Goal: Find specific page/section: Find specific page/section

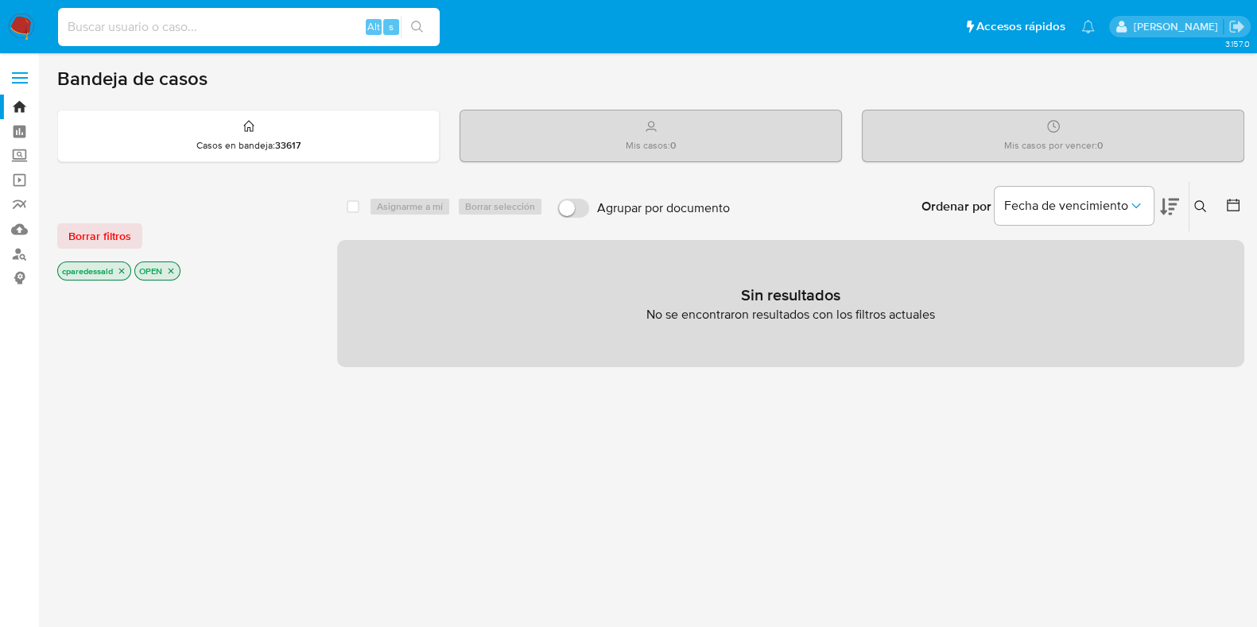
click at [278, 21] on input at bounding box center [249, 27] width 382 height 21
paste input "298179104"
type input "298179104"
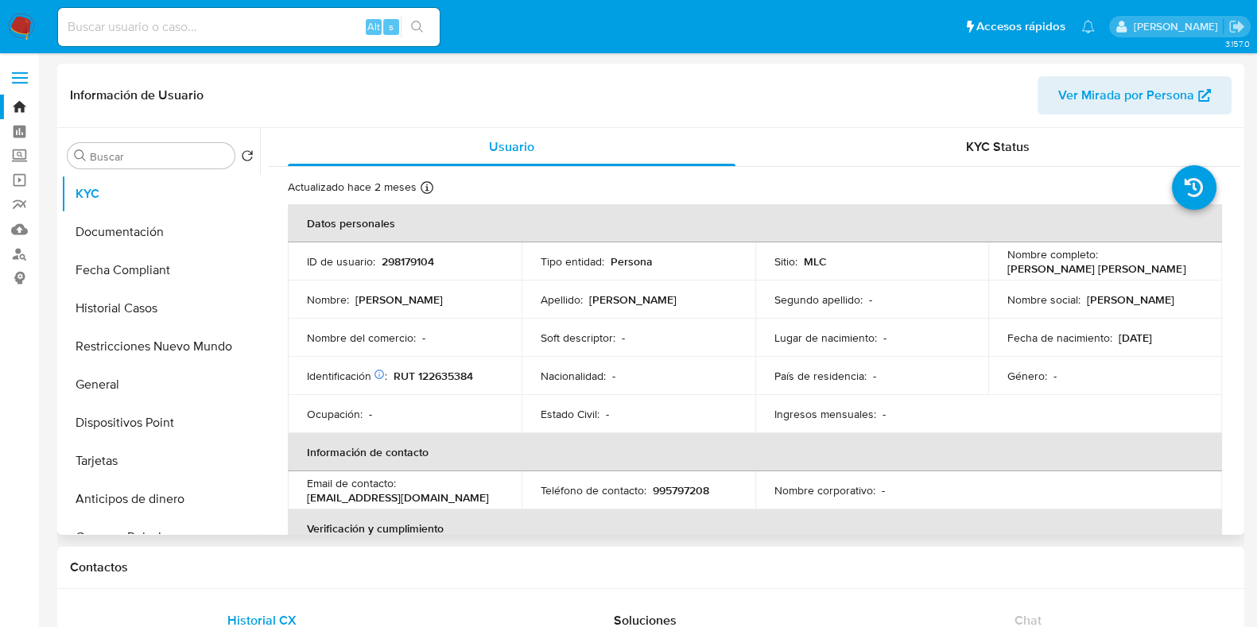
select select "10"
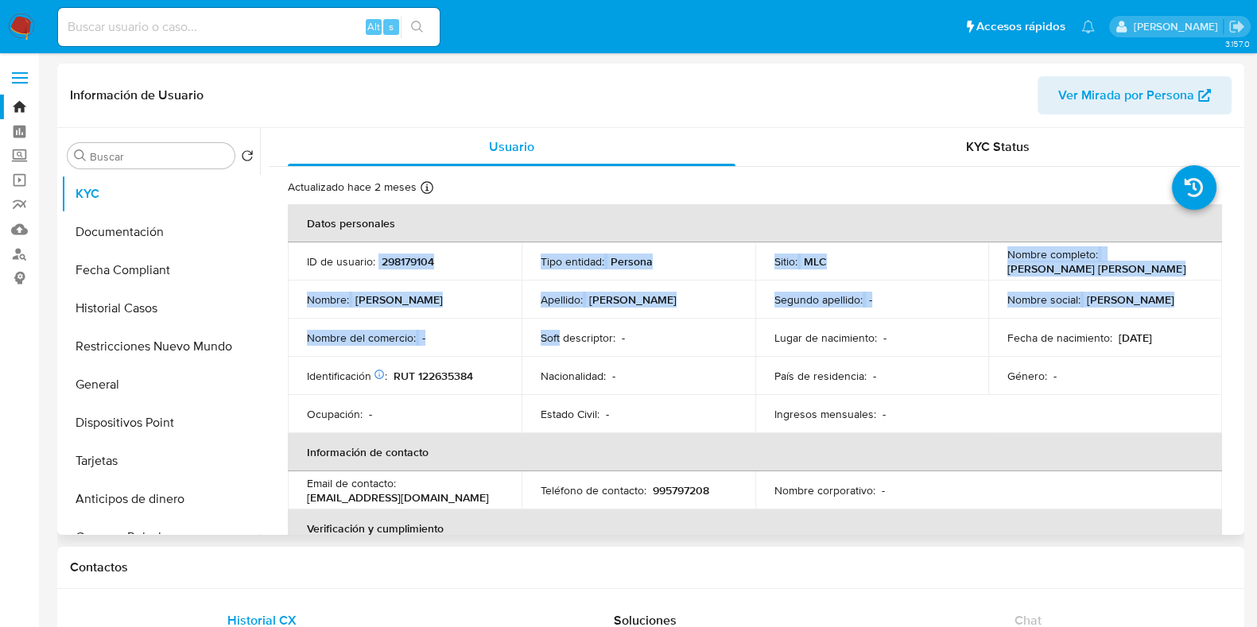
drag, startPoint x: 376, startPoint y: 264, endPoint x: 564, endPoint y: 339, distance: 202.2
click at [564, 339] on tbody "ID de usuario : 298179104 Tipo entidad : Persona Sitio : MLC Nombre completo : …" at bounding box center [755, 337] width 934 height 191
click at [564, 339] on p "Soft descriptor :" at bounding box center [578, 338] width 75 height 14
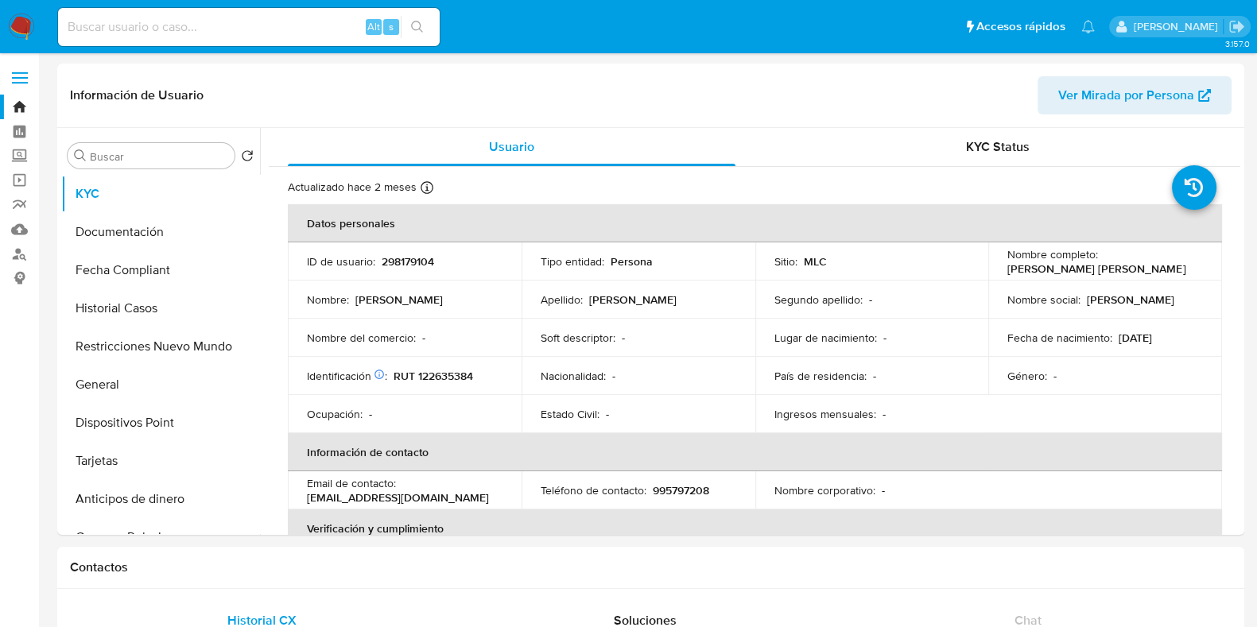
click at [282, 25] on input at bounding box center [249, 27] width 382 height 21
paste input "42a79fd2ddb4252aaa3607f2546539fa"
type input "42a79fd2ddb4252aaa3607f2546539fa"
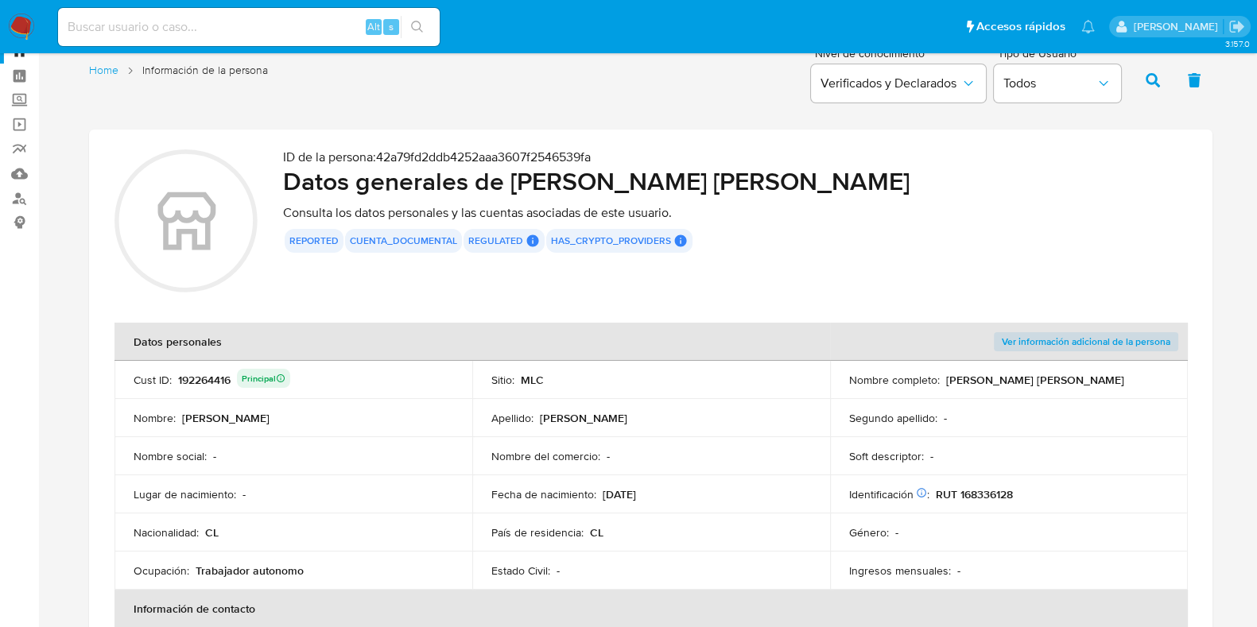
scroll to position [99, 0]
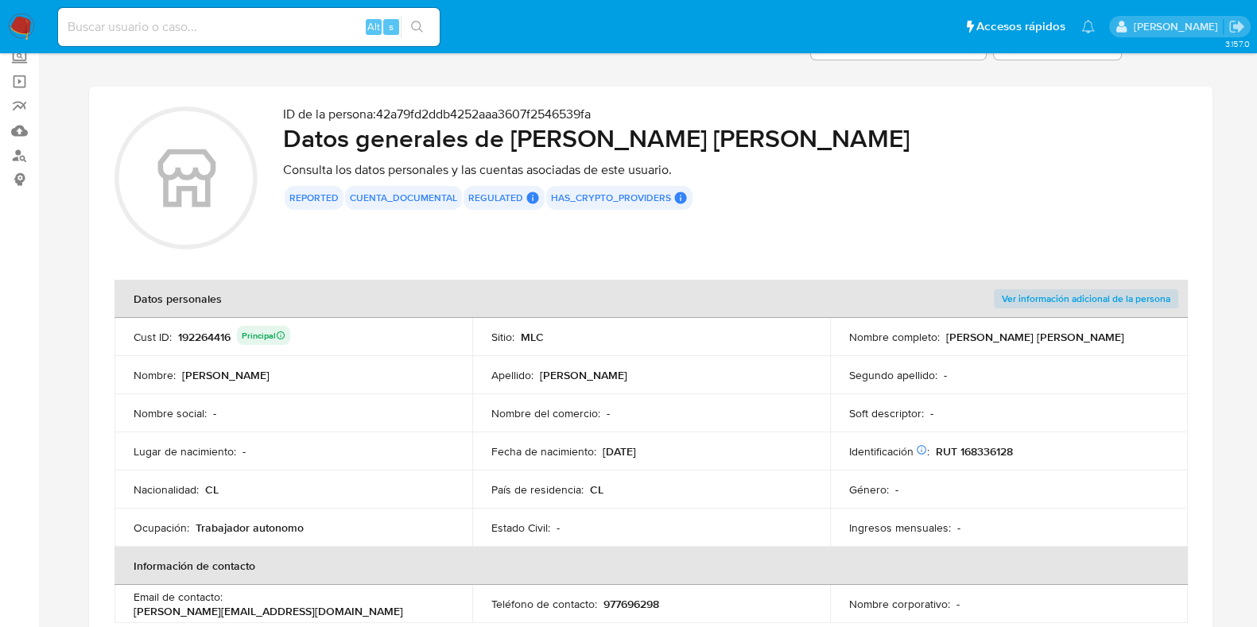
click at [978, 449] on p "RUT 168336128" at bounding box center [974, 451] width 77 height 14
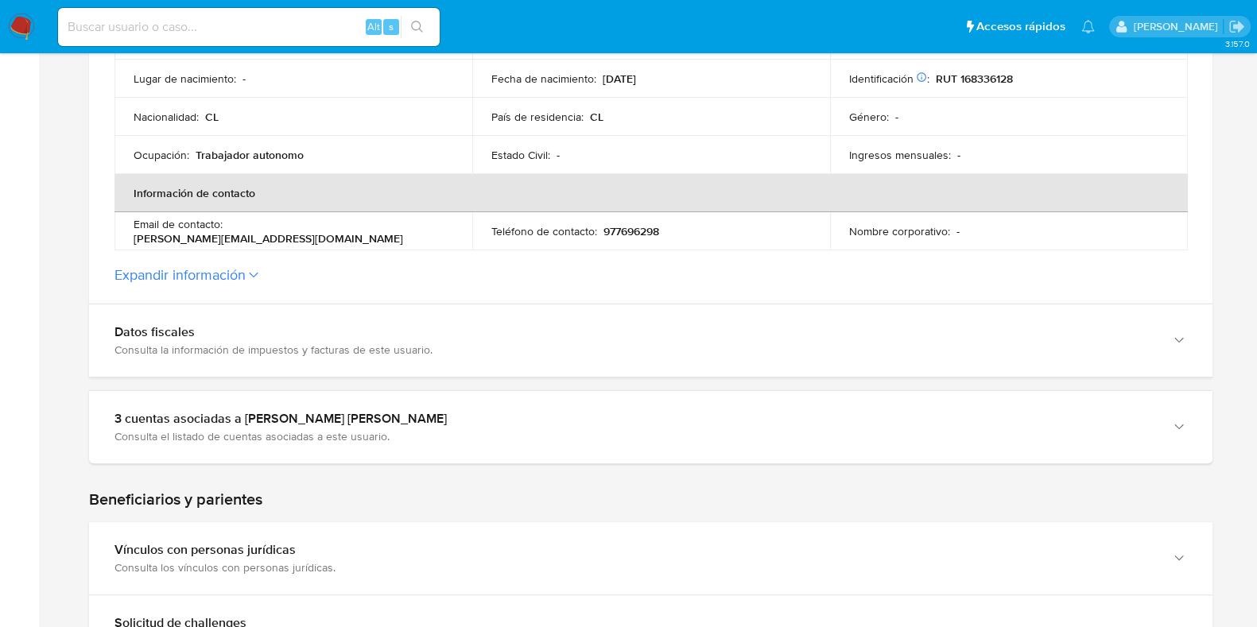
scroll to position [596, 0]
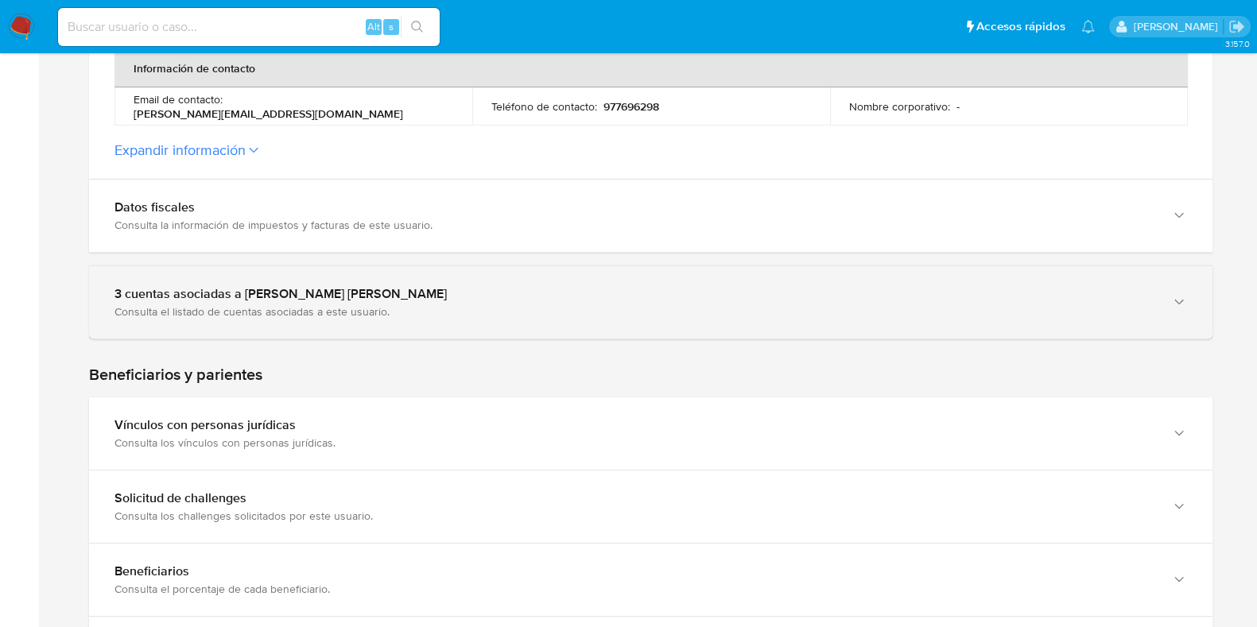
click at [617, 296] on div "3 cuentas asociadas a [PERSON_NAME] [PERSON_NAME]" at bounding box center [634, 294] width 1041 height 16
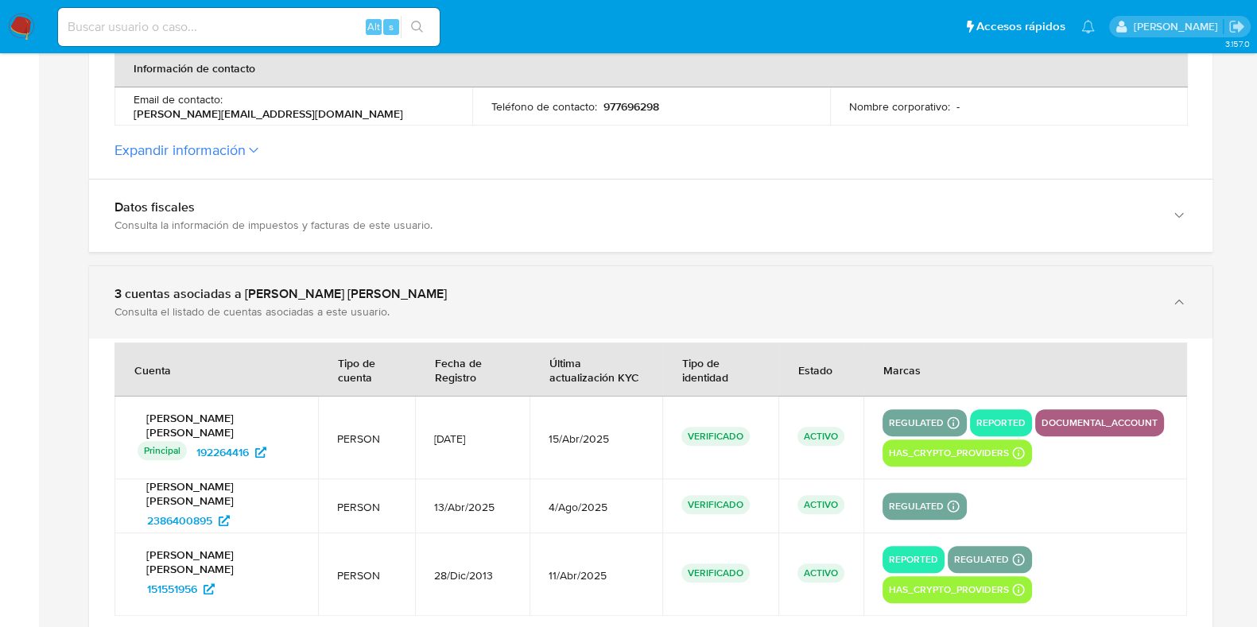
click at [617, 296] on div "3 cuentas asociadas a [PERSON_NAME] [PERSON_NAME]" at bounding box center [634, 294] width 1041 height 16
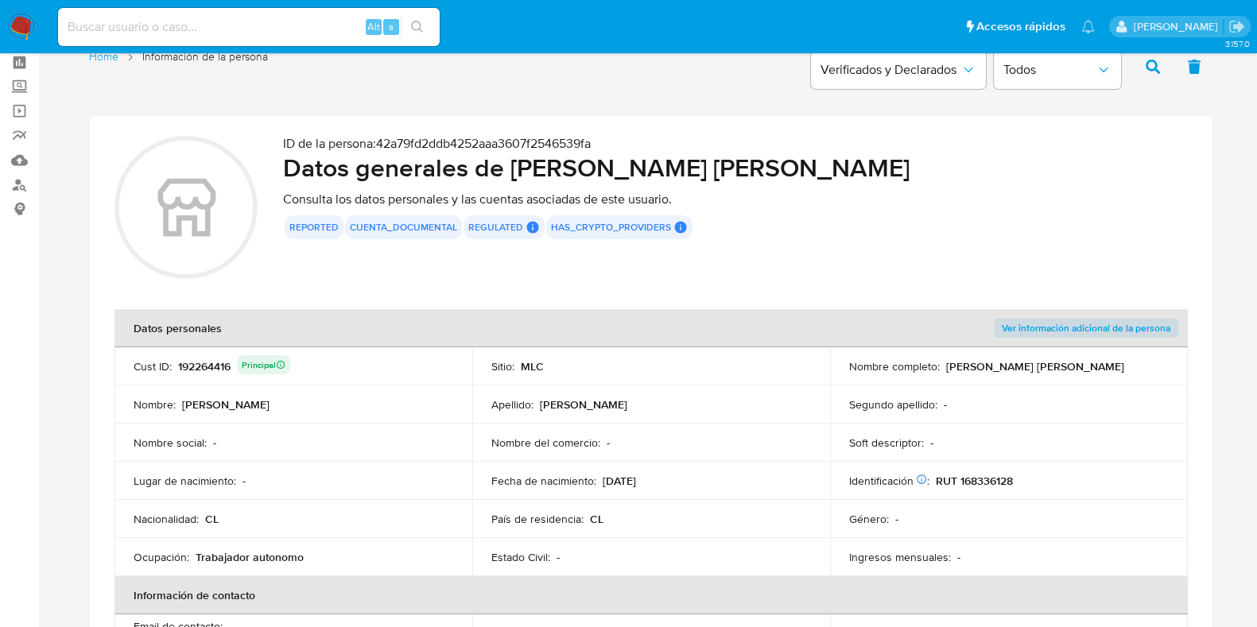
scroll to position [0, 0]
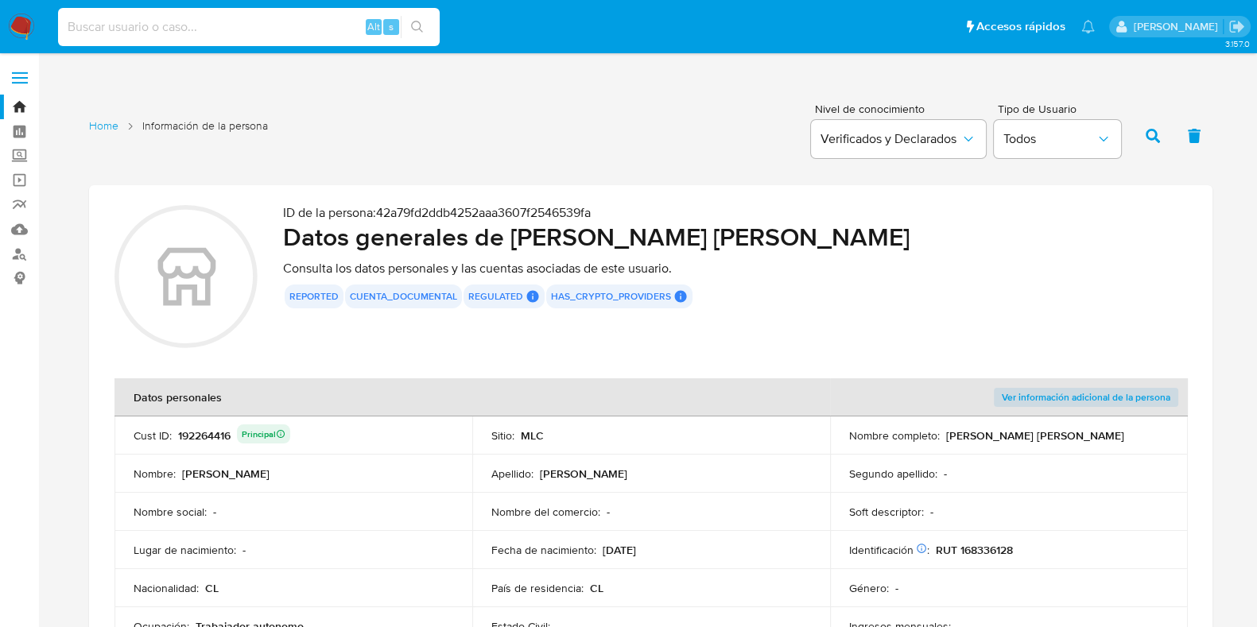
click at [292, 21] on input at bounding box center [249, 27] width 382 height 21
paste input "619900357"
type input "619900357"
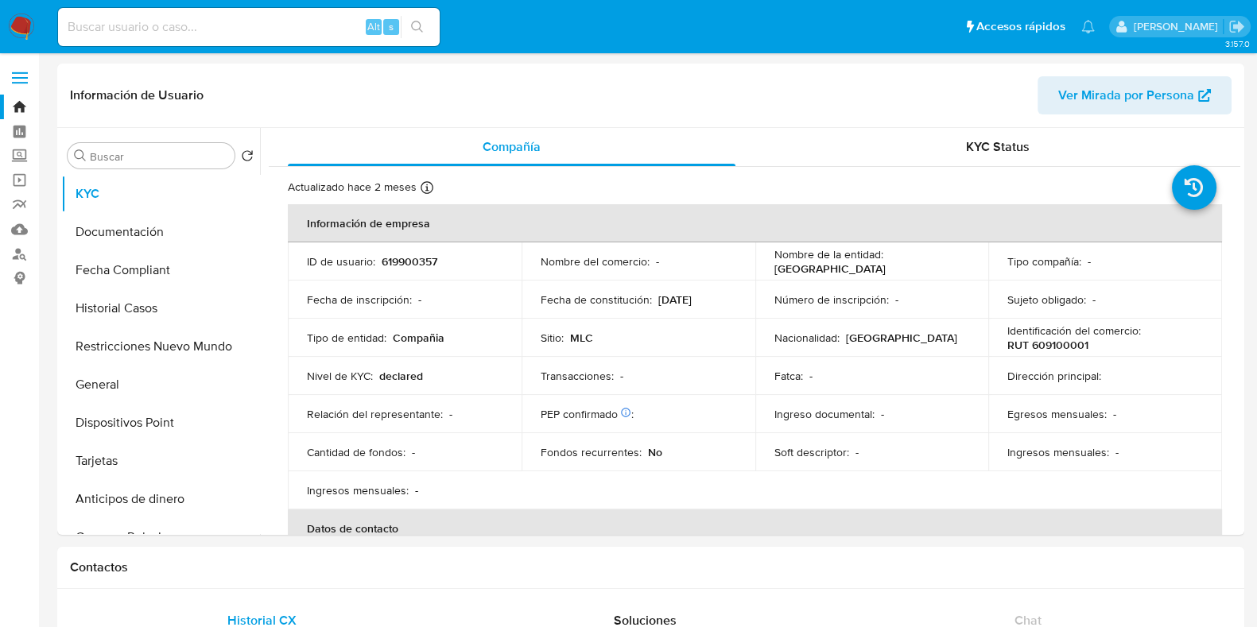
select select "10"
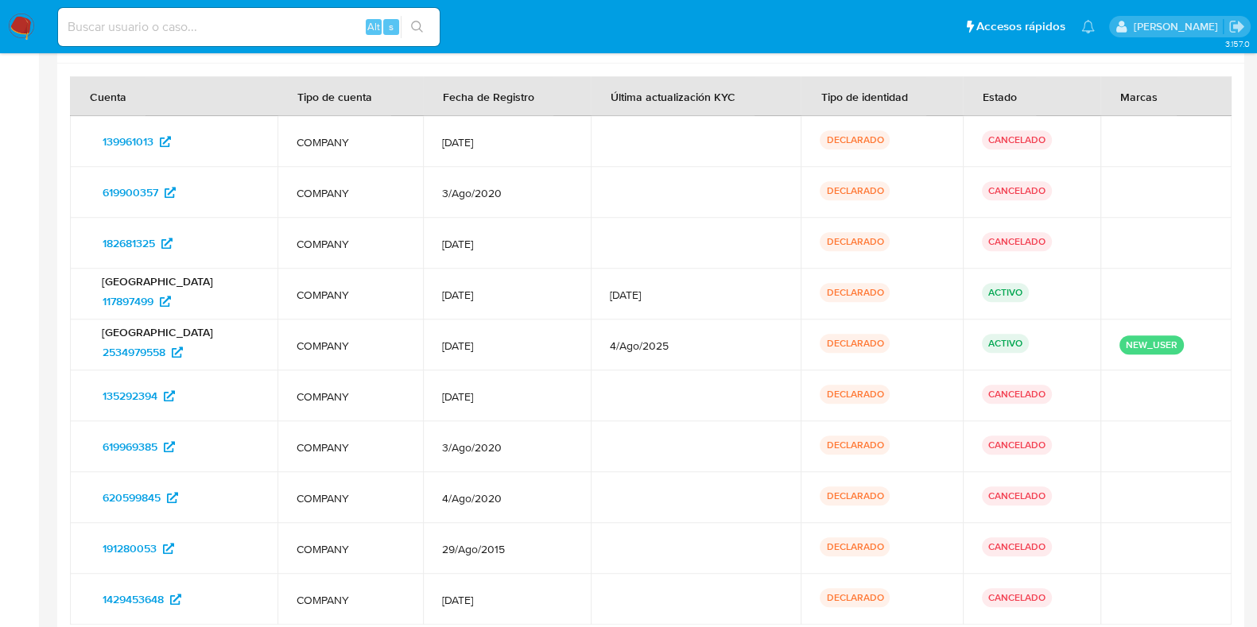
scroll to position [1864, 0]
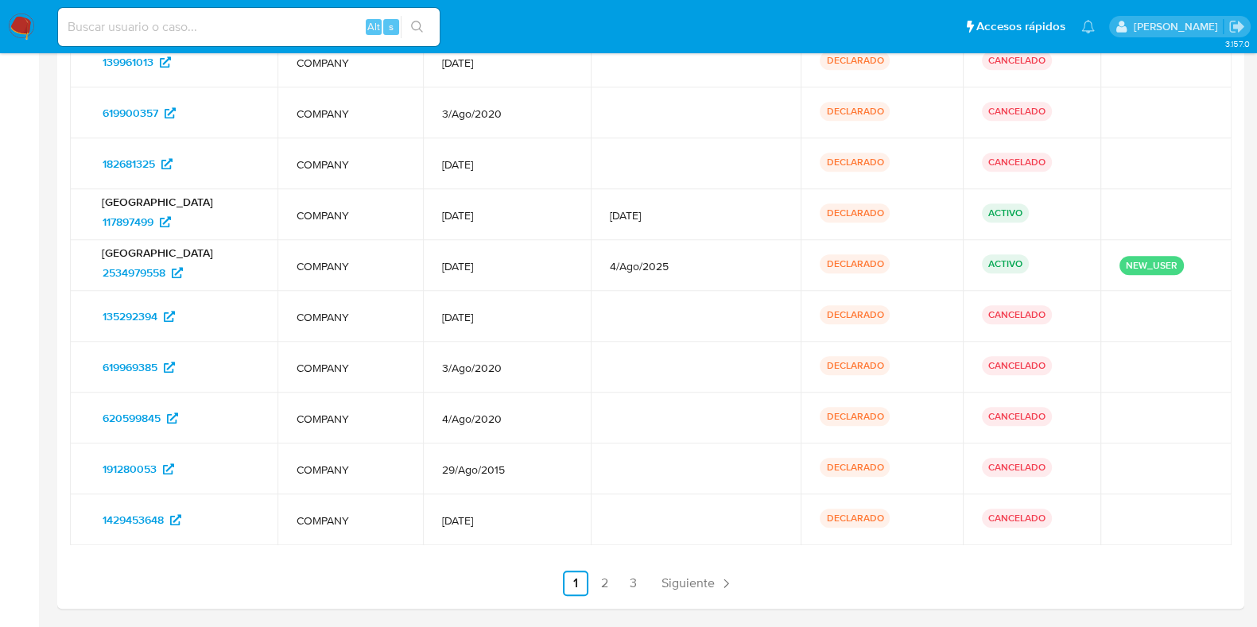
click at [227, 20] on input at bounding box center [249, 27] width 382 height 21
paste input "1549608577"
type input "1549608577"
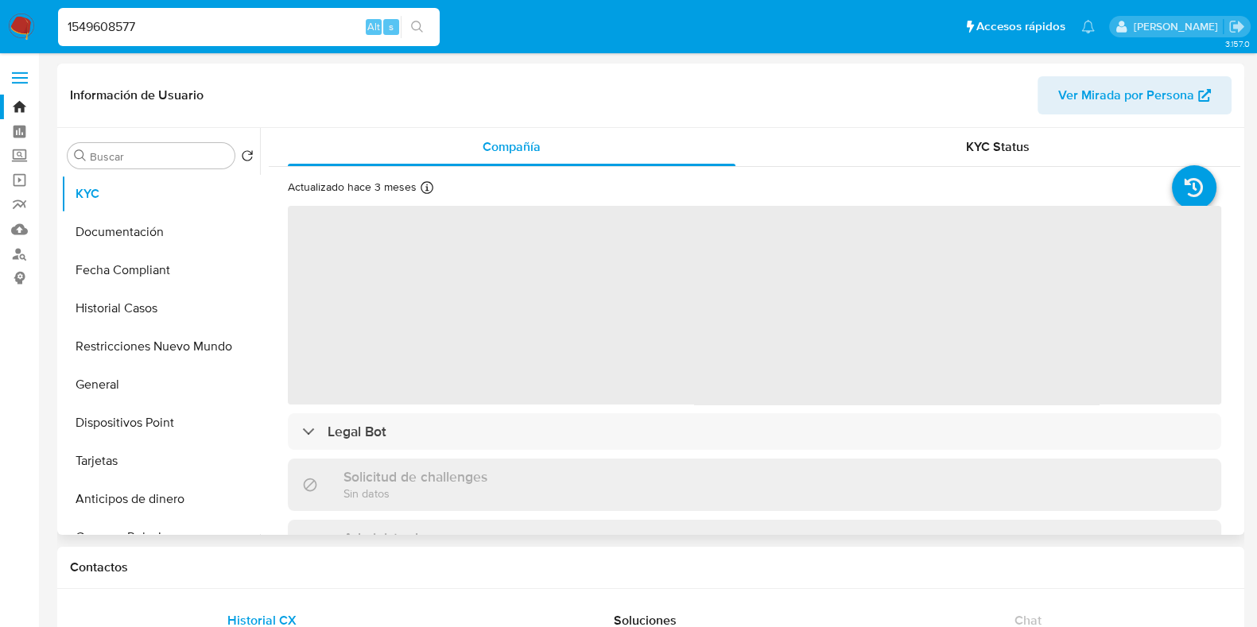
select select "10"
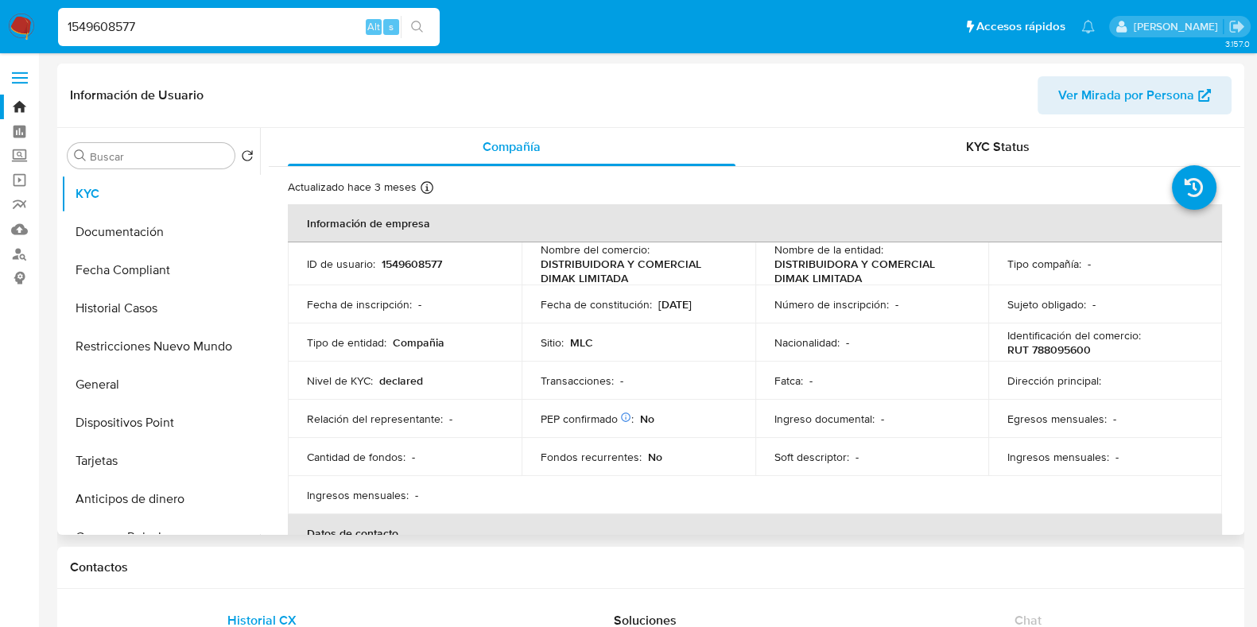
click at [280, 36] on input "1549608577" at bounding box center [249, 27] width 382 height 21
type input "1"
paste input "188892550"
type input "188892550"
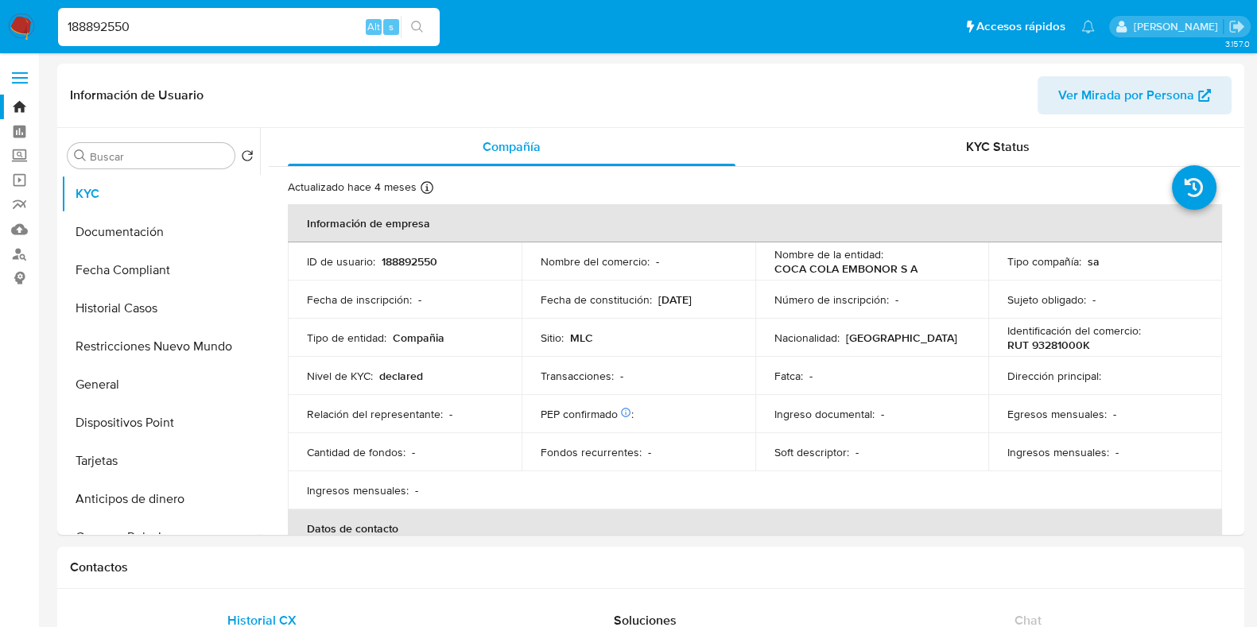
select select "10"
drag, startPoint x: 242, startPoint y: 29, endPoint x: 16, endPoint y: 23, distance: 226.6
click at [16, 23] on nav "Pausado Ver notificaciones 188892550 Alt s Accesos rápidos Presiona las siguien…" at bounding box center [628, 26] width 1257 height 53
paste input "774270802"
type input "774270802"
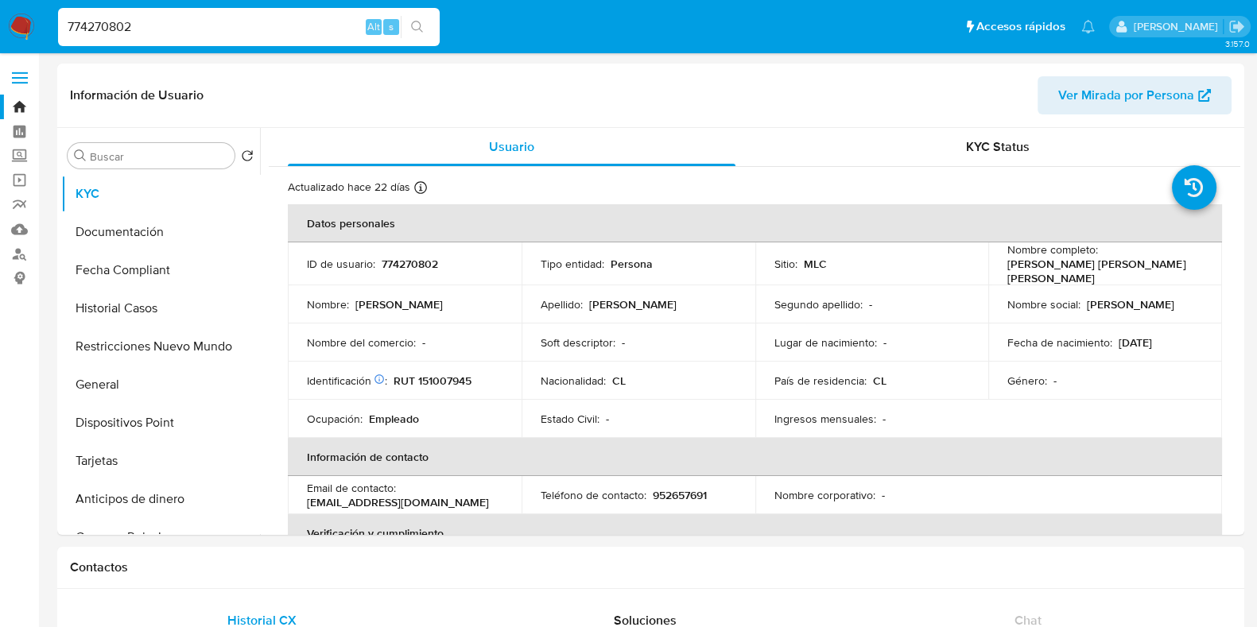
select select "10"
